Goal: Communication & Community: Answer question/provide support

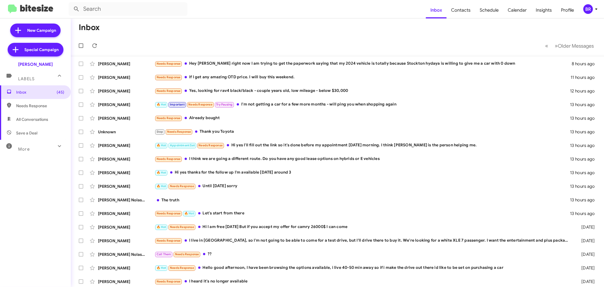
click at [590, 7] on div "BR" at bounding box center [589, 9] width 10 height 10
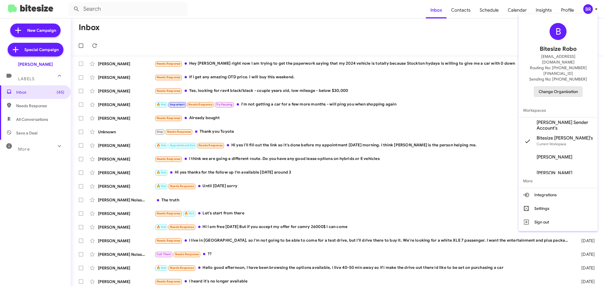
click at [553, 87] on span "Change Organization" at bounding box center [558, 92] width 39 height 10
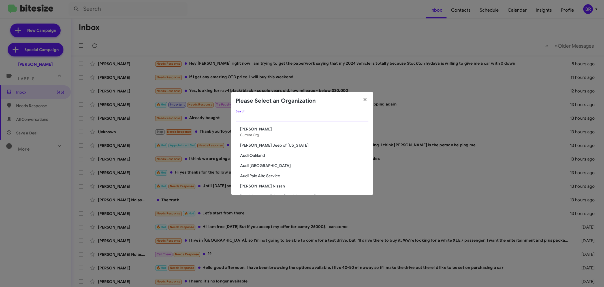
click at [346, 118] on input "Search" at bounding box center [302, 117] width 133 height 5
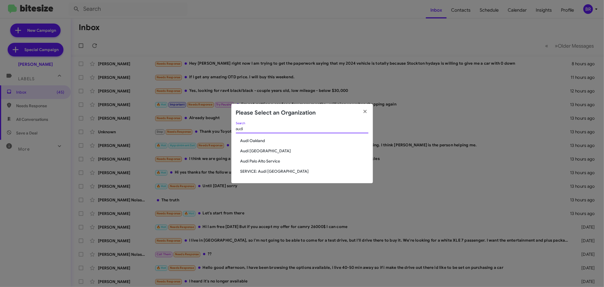
type input "audi"
click at [273, 139] on span "Audi Oakland" at bounding box center [305, 141] width 128 height 6
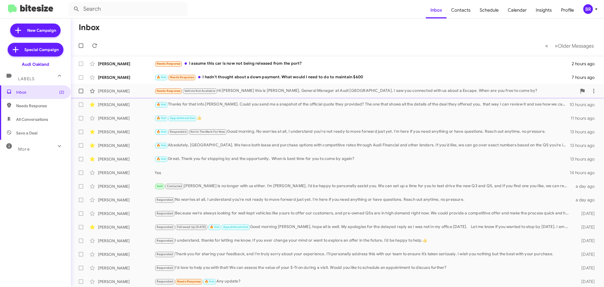
click at [328, 90] on div "Needs Response Vehicle Not Available Hi Ryan this is Daniel Kossut, General Man…" at bounding box center [366, 91] width 423 height 7
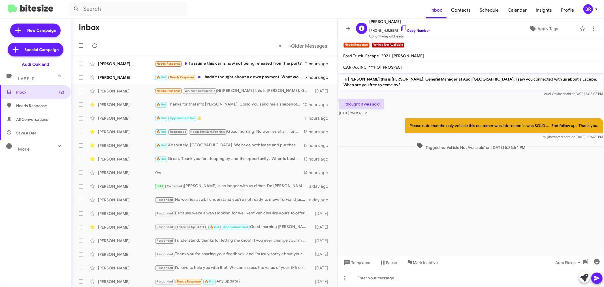
click at [415, 32] on link "Copy Number" at bounding box center [416, 30] width 30 height 4
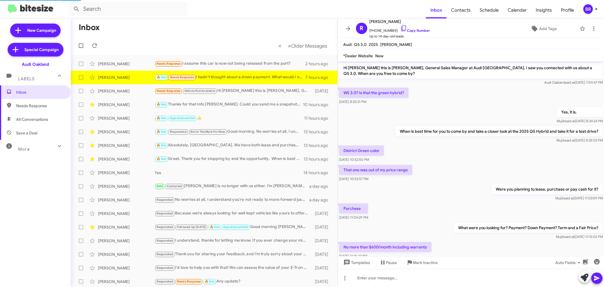
scroll to position [121, 0]
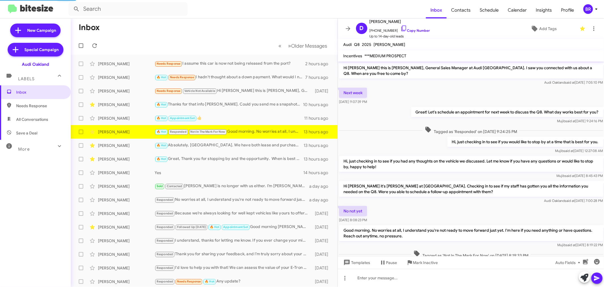
scroll to position [18, 0]
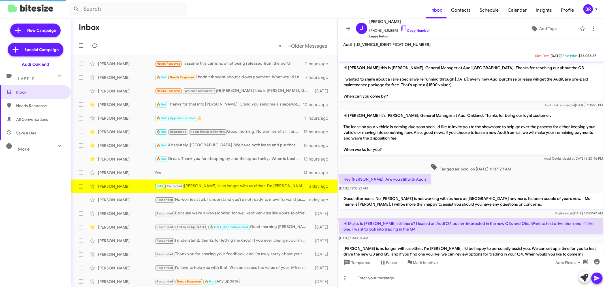
scroll to position [33, 0]
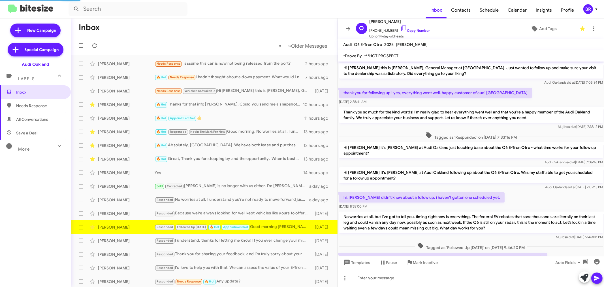
scroll to position [244, 0]
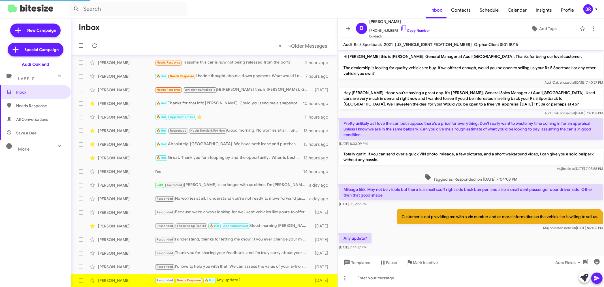
scroll to position [6, 0]
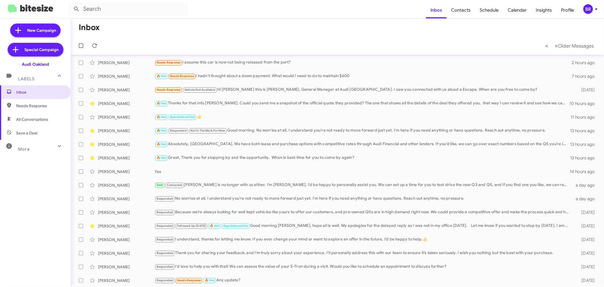
scroll to position [15, 0]
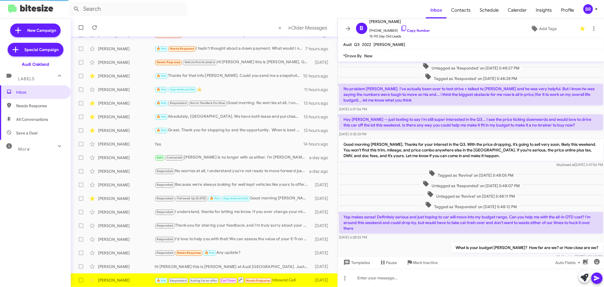
scroll to position [192, 0]
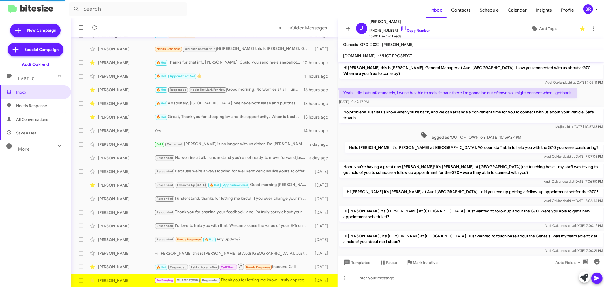
scroll to position [42, 0]
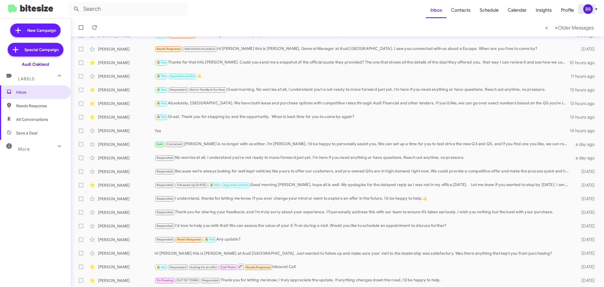
click at [589, 11] on div "BR" at bounding box center [589, 9] width 10 height 10
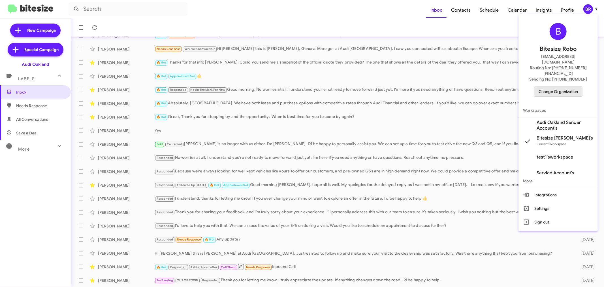
click at [551, 87] on span "Change Organization" at bounding box center [558, 92] width 39 height 10
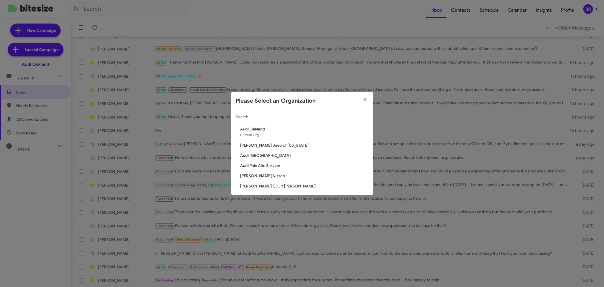
click at [322, 119] on div "Search" at bounding box center [302, 115] width 133 height 11
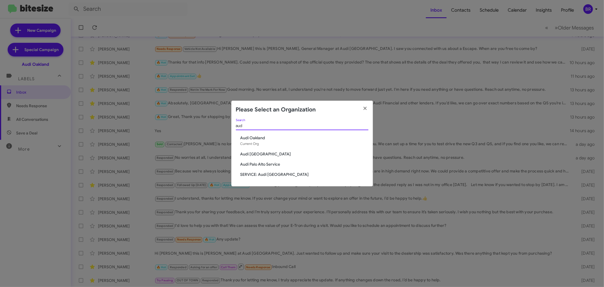
type input "aud"
click at [259, 154] on span "Audi Palo Alto" at bounding box center [305, 154] width 128 height 6
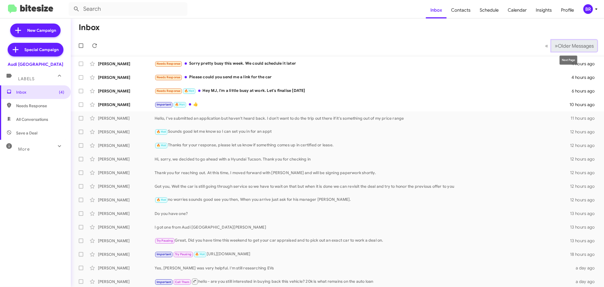
click at [564, 44] on span "Older Messages" at bounding box center [576, 46] width 36 height 6
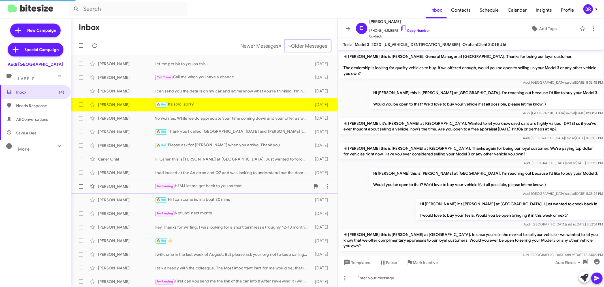
scroll to position [27, 0]
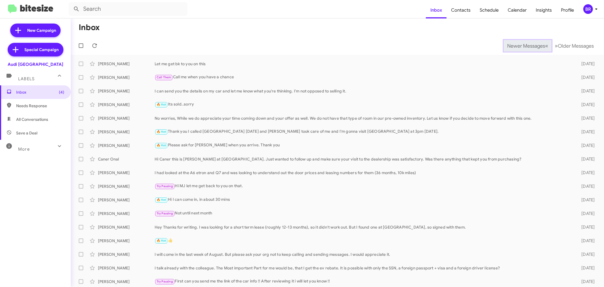
click at [517, 46] on span "Newer Messages" at bounding box center [527, 46] width 38 height 6
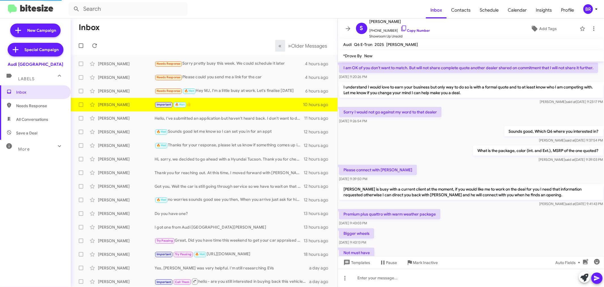
scroll to position [219, 0]
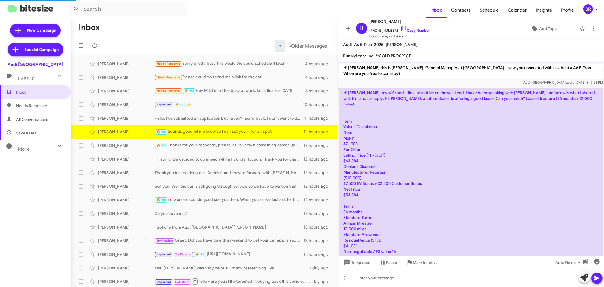
scroll to position [329, 0]
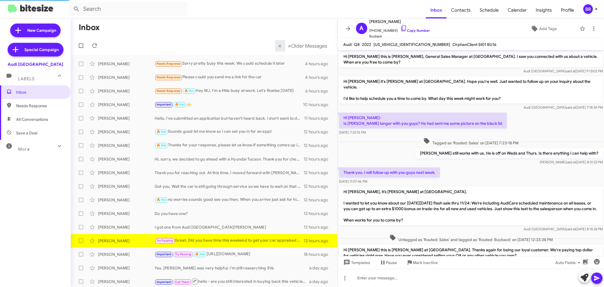
scroll to position [184, 0]
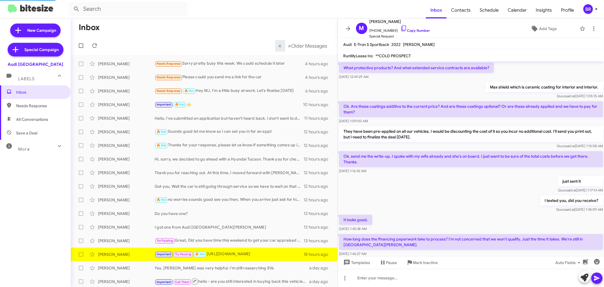
scroll to position [258, 0]
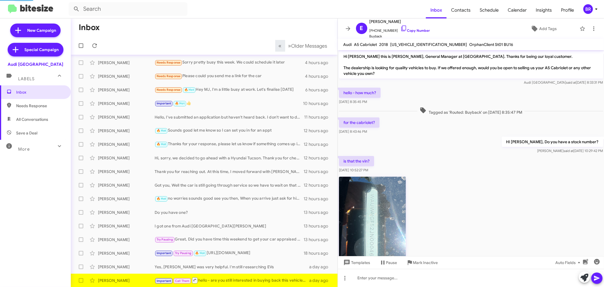
scroll to position [184, 0]
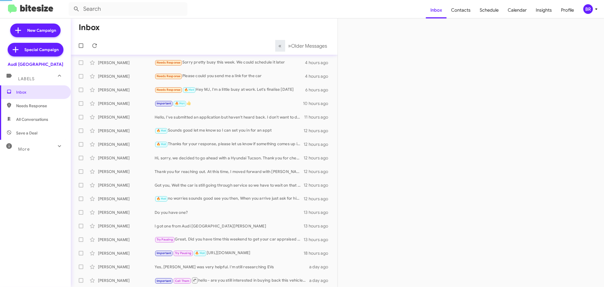
scroll to position [15, 0]
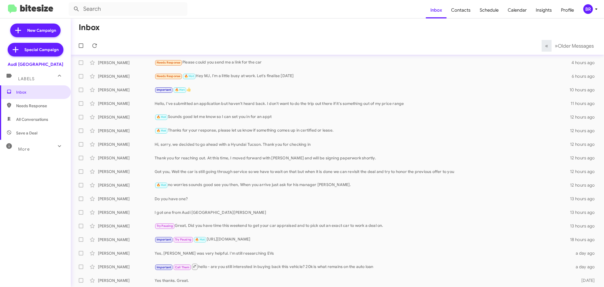
scroll to position [29, 0]
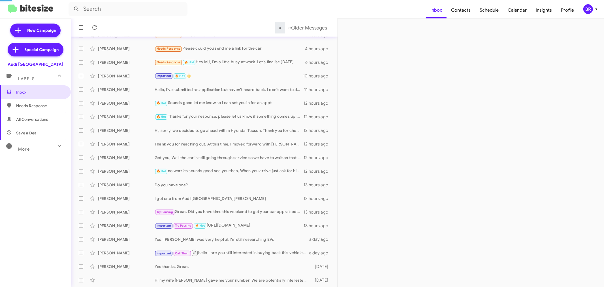
scroll to position [42, 0]
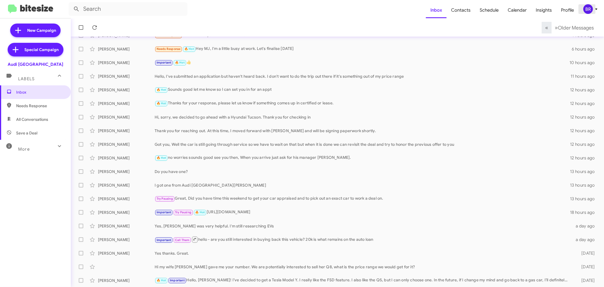
click at [590, 9] on div "BR" at bounding box center [589, 9] width 10 height 10
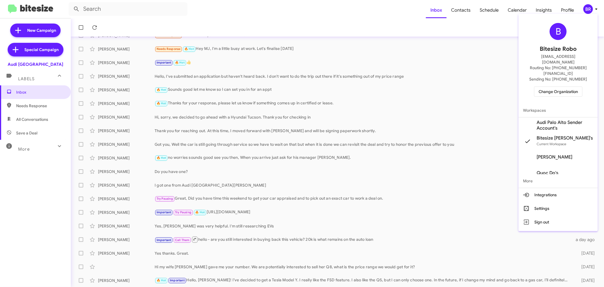
click at [551, 87] on span "Change Organization" at bounding box center [558, 92] width 39 height 10
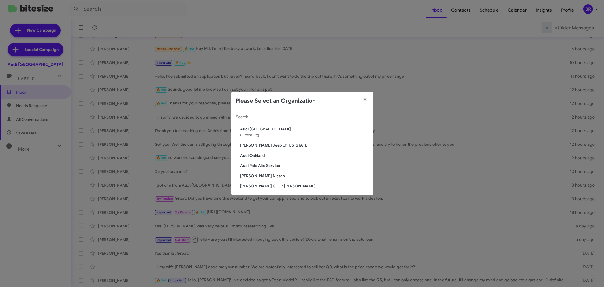
click at [336, 118] on input "Search" at bounding box center [302, 117] width 133 height 5
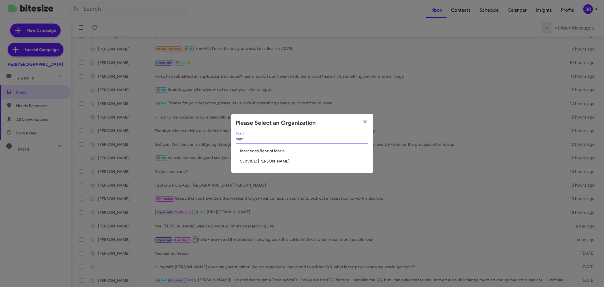
type input "mer"
click at [271, 153] on span "Mercedes Benz of Marin" at bounding box center [305, 151] width 128 height 6
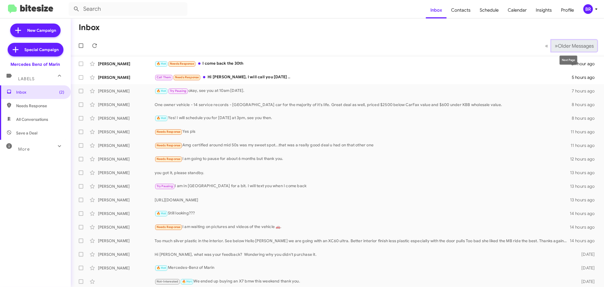
click at [564, 49] on button "» Next Older Messages" at bounding box center [575, 46] width 46 height 12
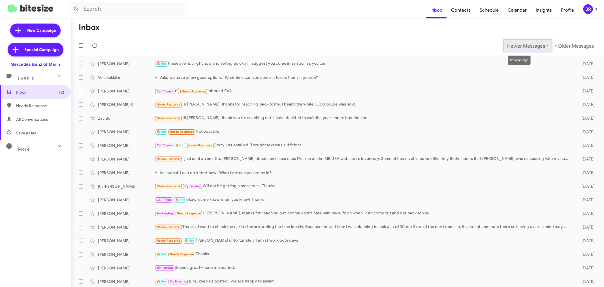
click at [525, 49] on button "Newer Messages « Previous" at bounding box center [528, 46] width 48 height 12
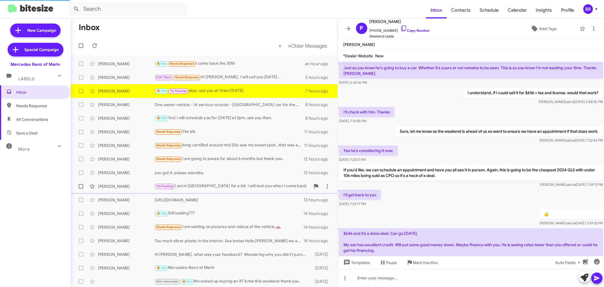
scroll to position [275, 0]
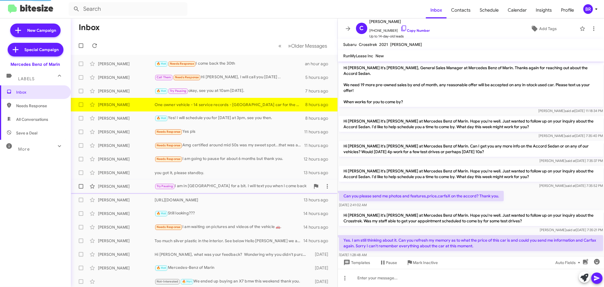
scroll to position [75, 0]
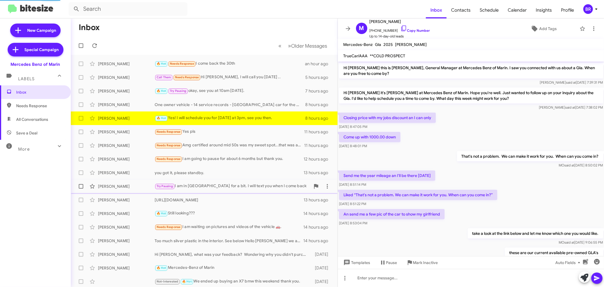
scroll to position [132, 0]
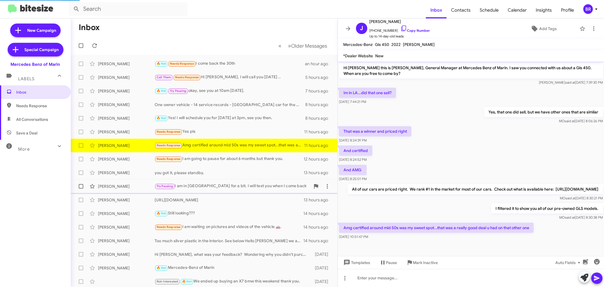
scroll to position [9, 0]
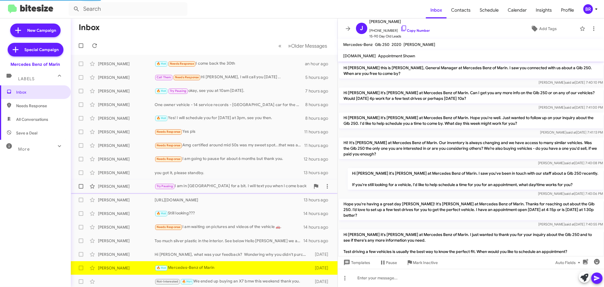
scroll to position [80, 0]
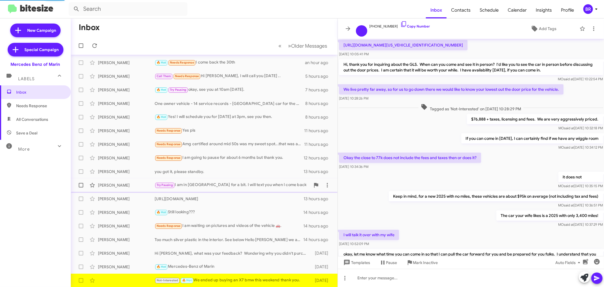
scroll to position [199, 0]
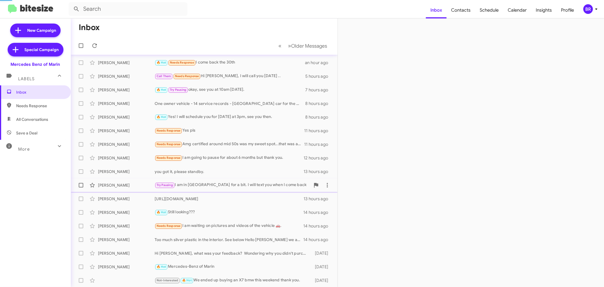
scroll to position [15, 0]
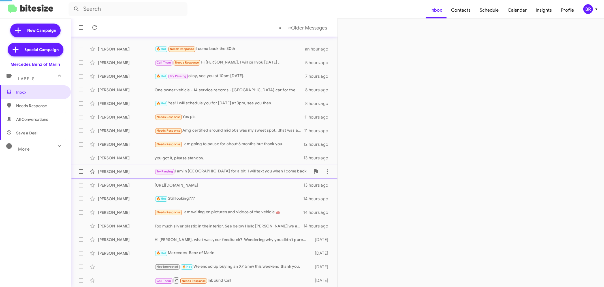
scroll to position [29, 0]
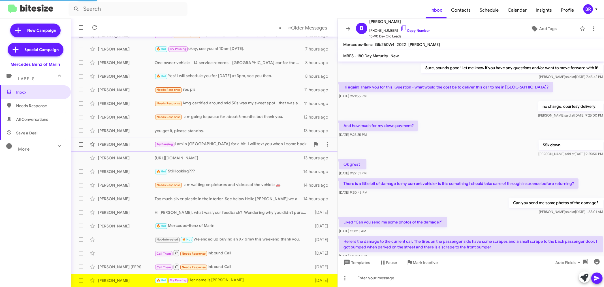
scroll to position [207, 0]
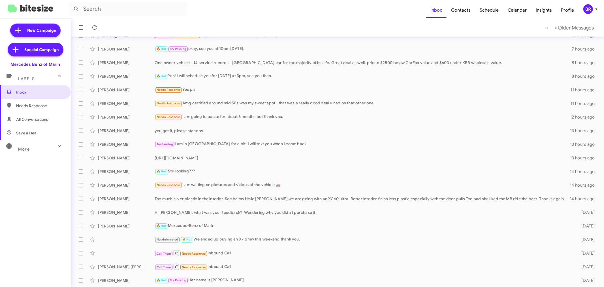
click at [593, 13] on span "BR" at bounding box center [591, 9] width 17 height 10
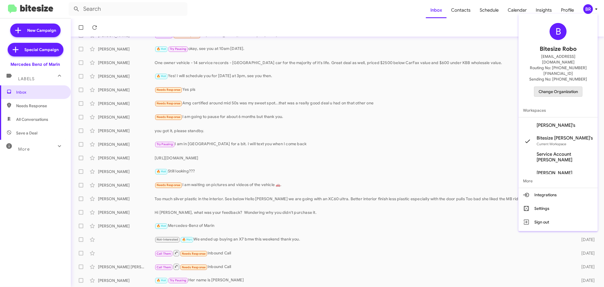
click at [559, 87] on span "Change Organization" at bounding box center [558, 92] width 39 height 10
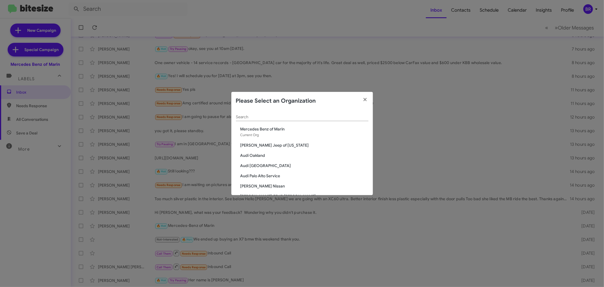
click at [313, 114] on div "Search" at bounding box center [302, 115] width 133 height 11
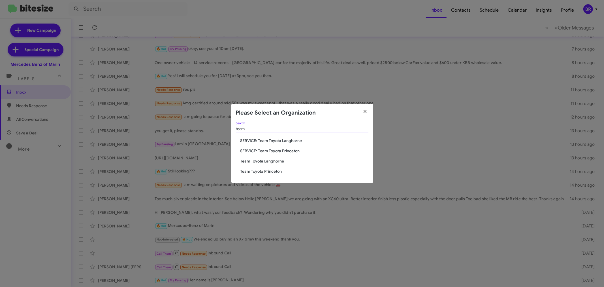
type input "team"
click at [269, 162] on span "Team Toyota Langhorne" at bounding box center [305, 161] width 128 height 6
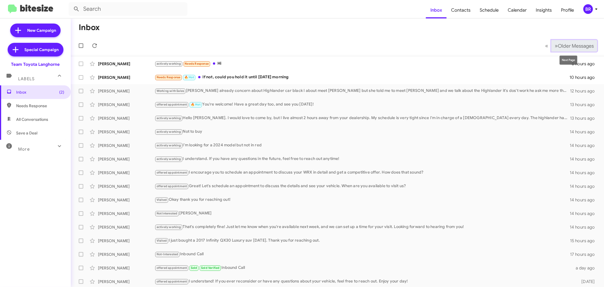
click at [577, 48] on span "Older Messages" at bounding box center [576, 46] width 36 height 6
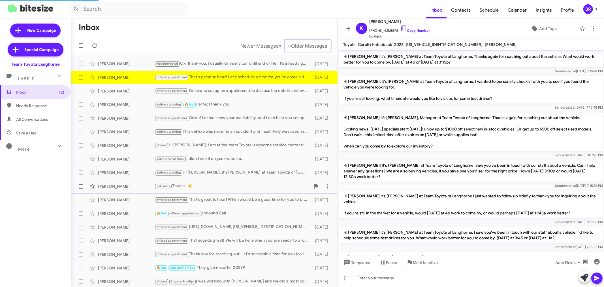
scroll to position [369, 0]
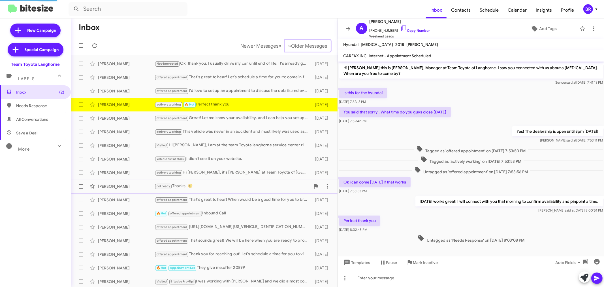
scroll to position [4, 0]
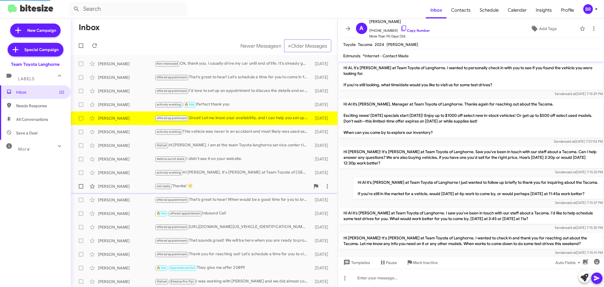
scroll to position [386, 0]
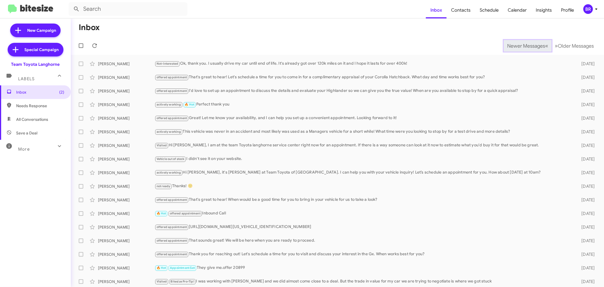
click at [517, 46] on span "Newer Messages" at bounding box center [527, 46] width 38 height 6
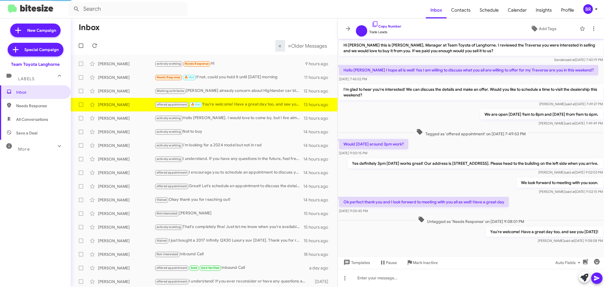
scroll to position [10, 0]
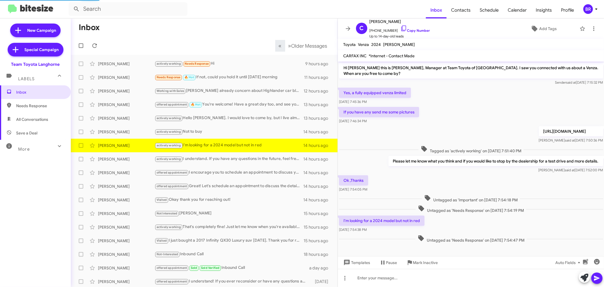
scroll to position [4, 0]
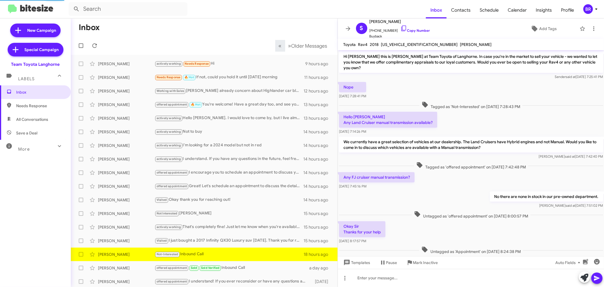
scroll to position [124, 0]
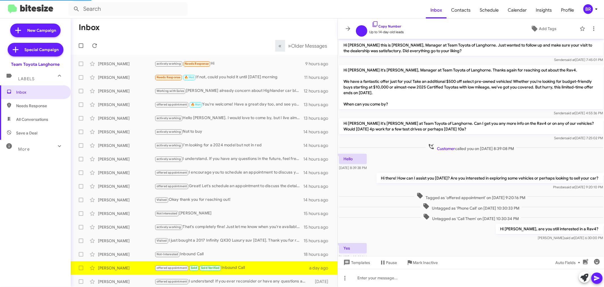
scroll to position [145, 0]
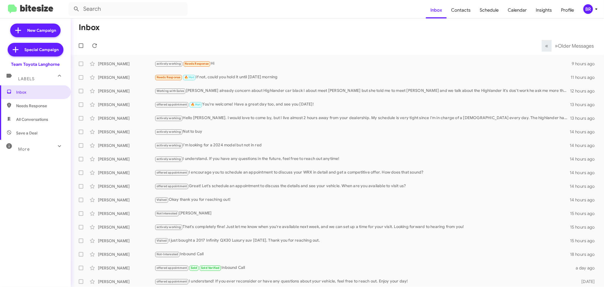
scroll to position [1, 0]
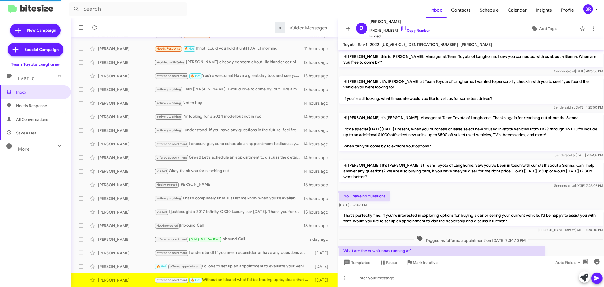
scroll to position [337, 0]
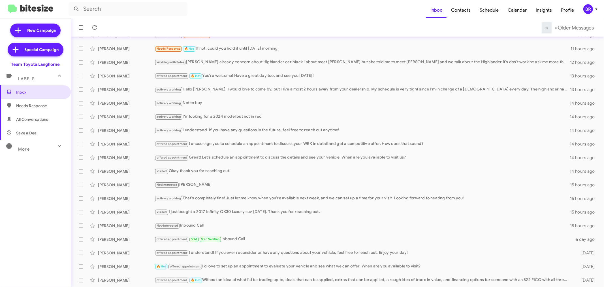
scroll to position [42, 0]
